Goal: Communication & Community: Connect with others

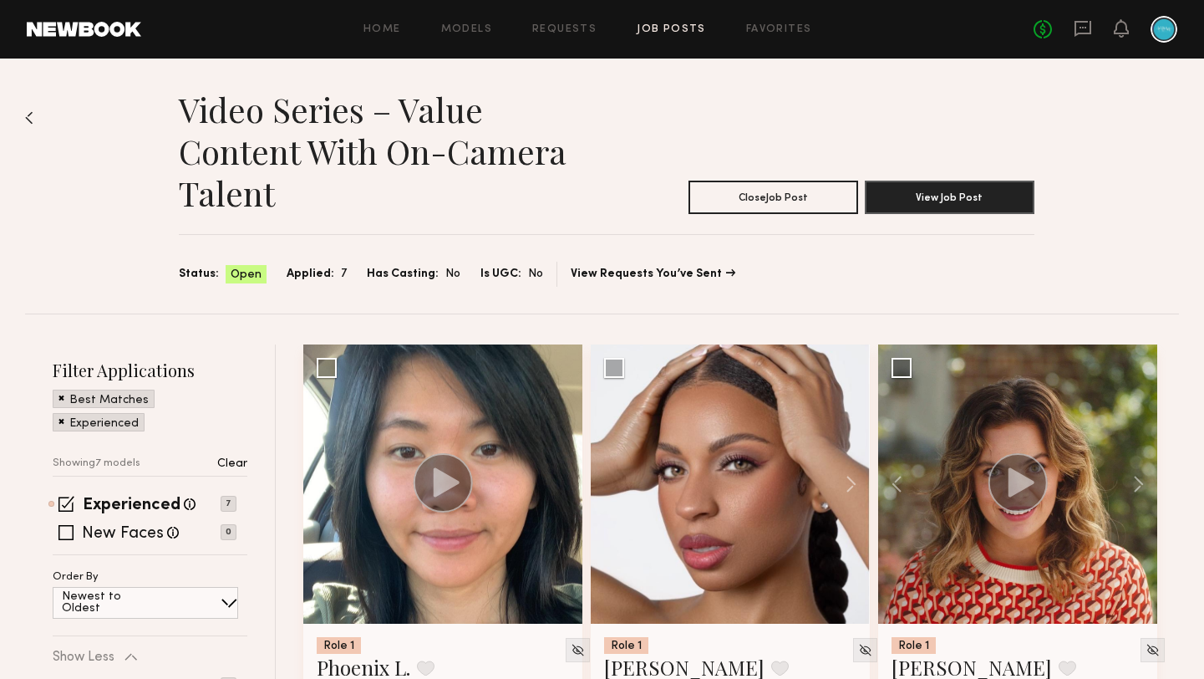
click at [91, 19] on header "Home Models Requests Job Posts Favorites Sign Out No fees up to $5,000" at bounding box center [602, 29] width 1204 height 59
click at [99, 36] on link at bounding box center [84, 29] width 114 height 15
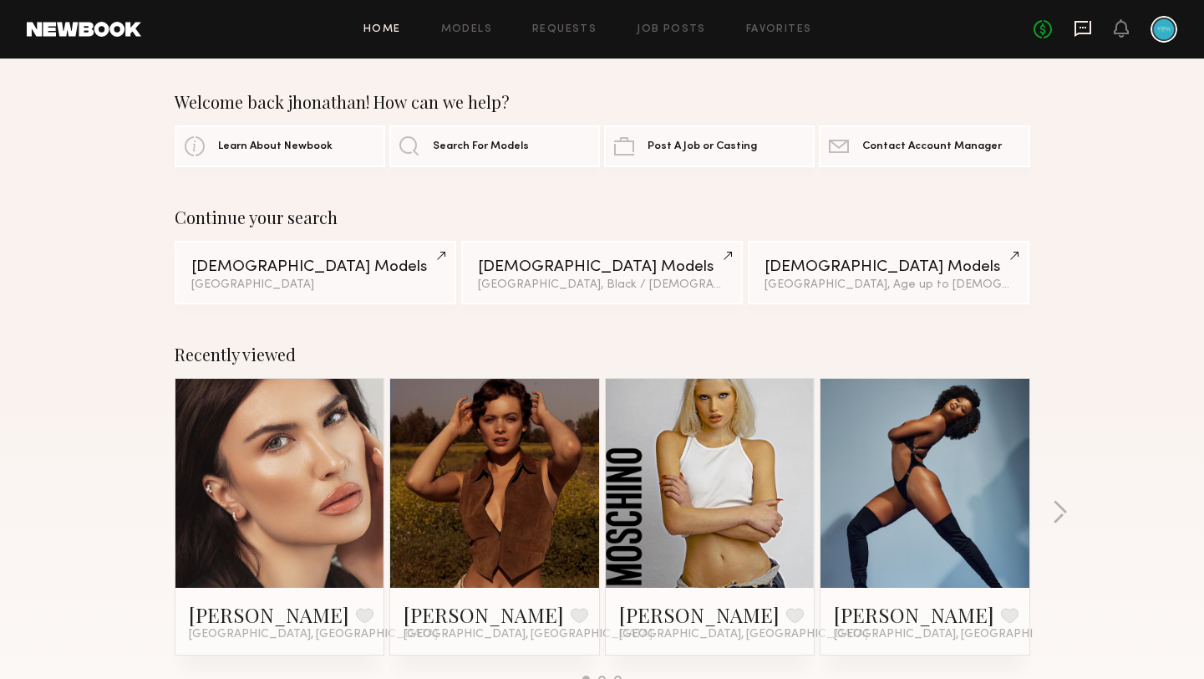
click at [1088, 28] on icon at bounding box center [1083, 28] width 18 height 18
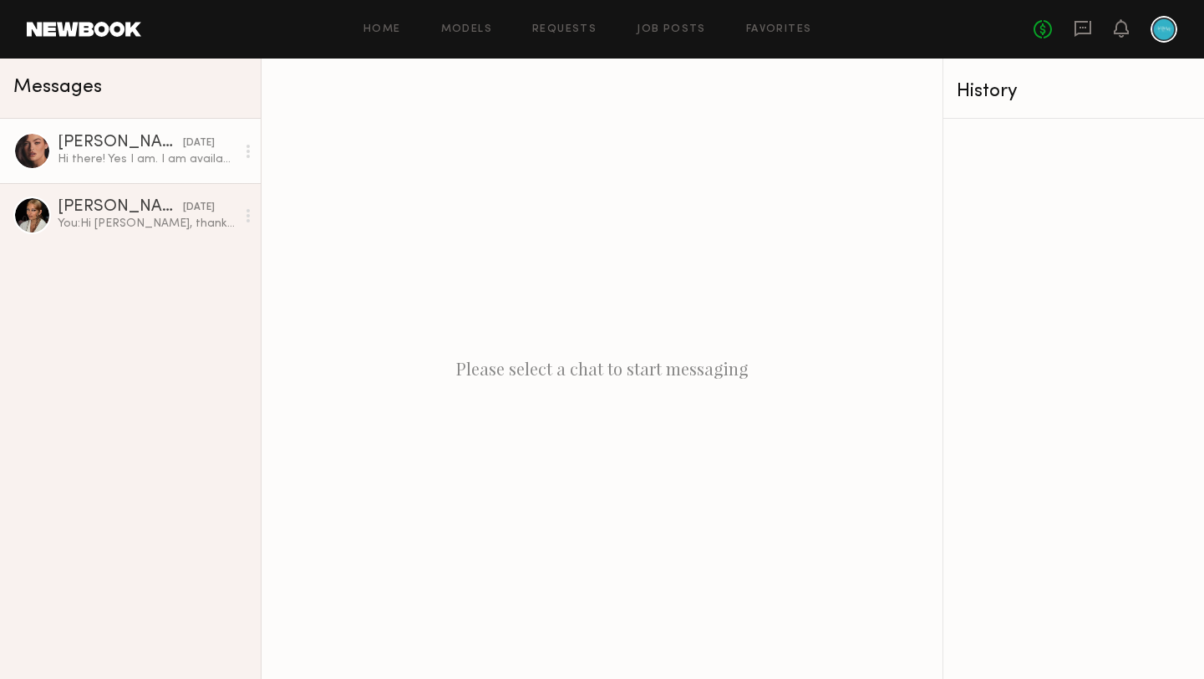
click at [130, 172] on link "[PERSON_NAME] [DATE] Hi there! Yes I am. I am available before 2 pm and after 5…" at bounding box center [130, 151] width 261 height 64
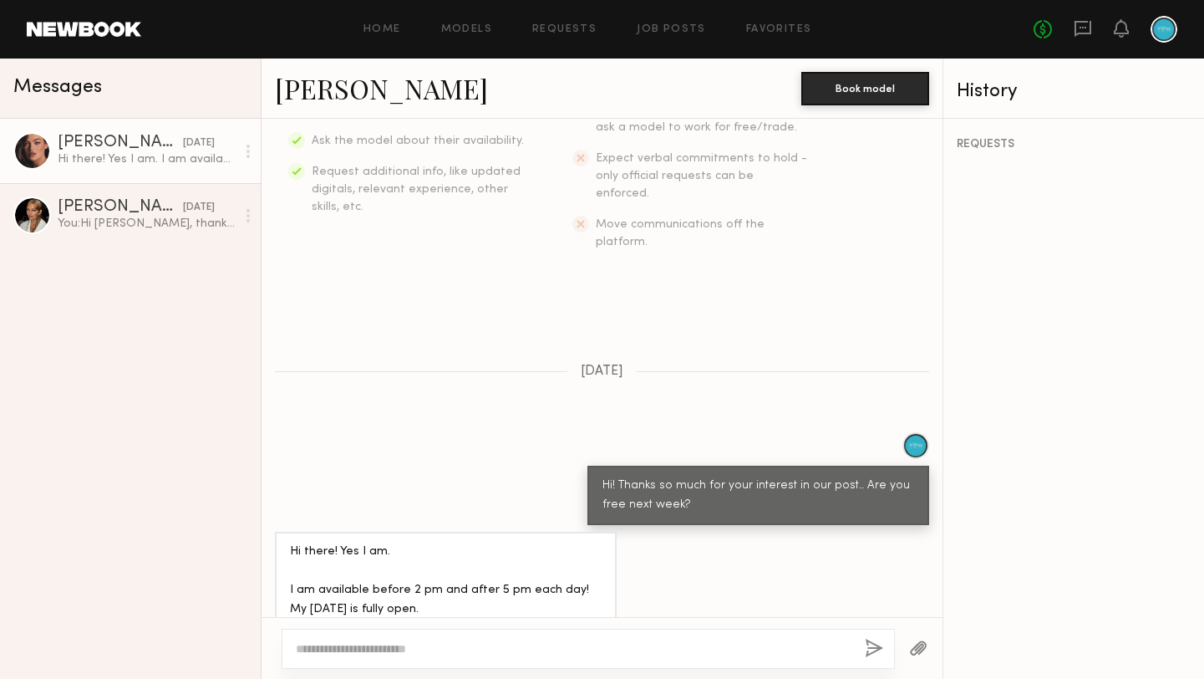
scroll to position [335, 0]
